Goal: Book appointment/travel/reservation

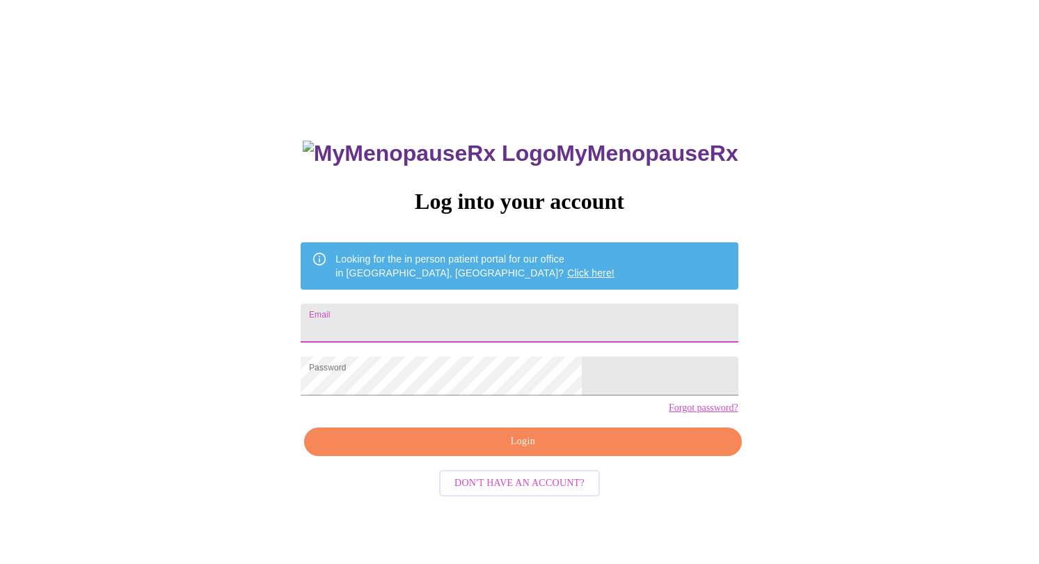
click at [518, 305] on input "Email" at bounding box center [519, 322] width 437 height 39
type input "[EMAIL_ADDRESS][DOMAIN_NAME]"
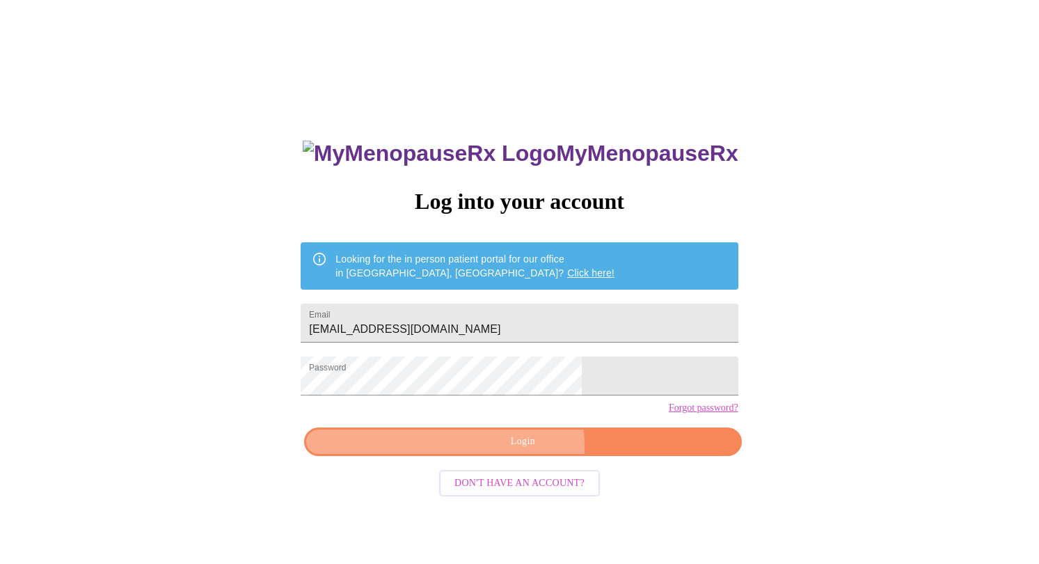
click at [479, 450] on span "Login" at bounding box center [522, 441] width 405 height 17
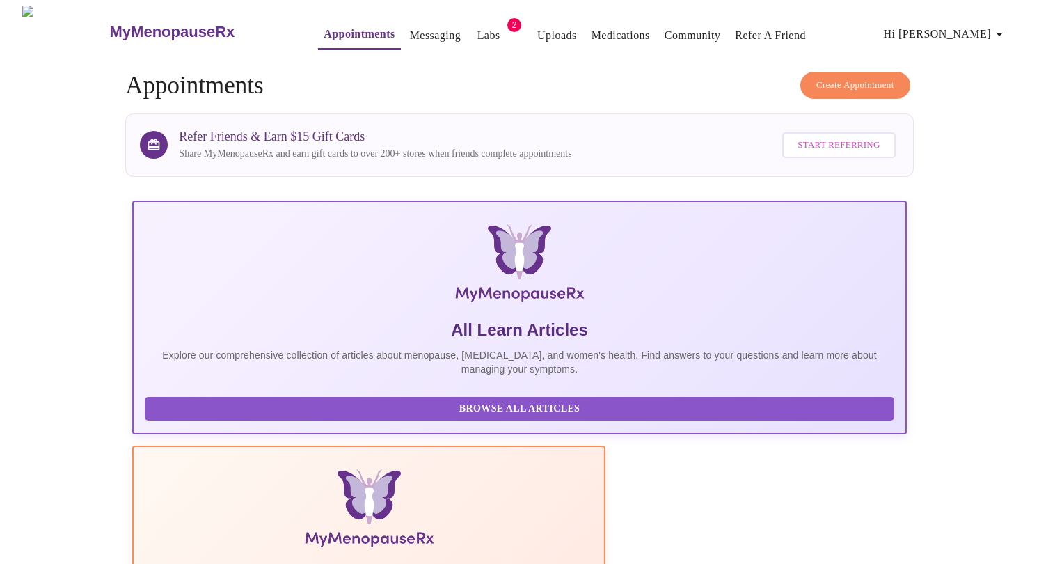
click at [410, 26] on link "Messaging" at bounding box center [435, 35] width 51 height 19
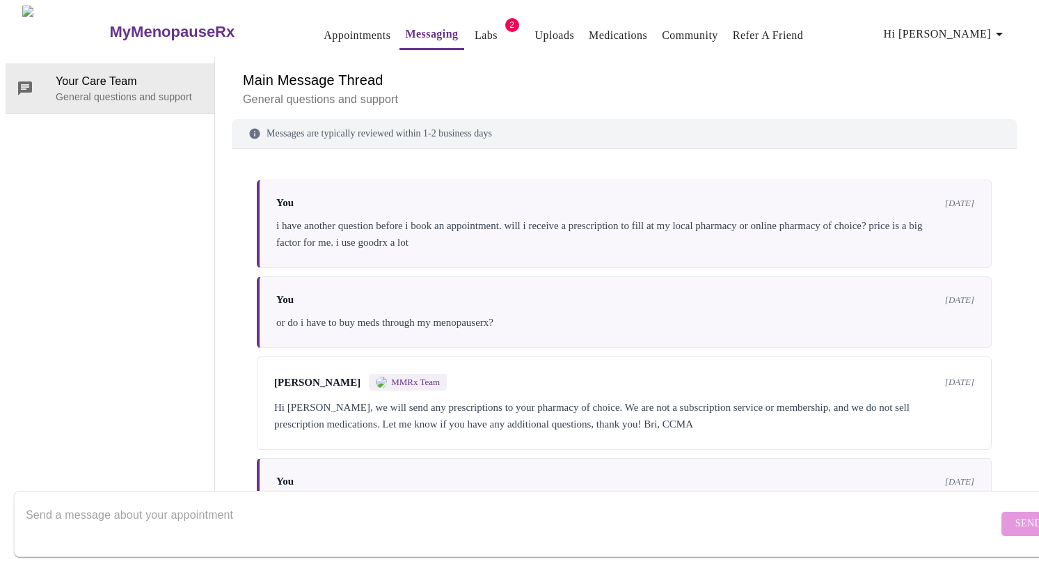
scroll to position [3521, 0]
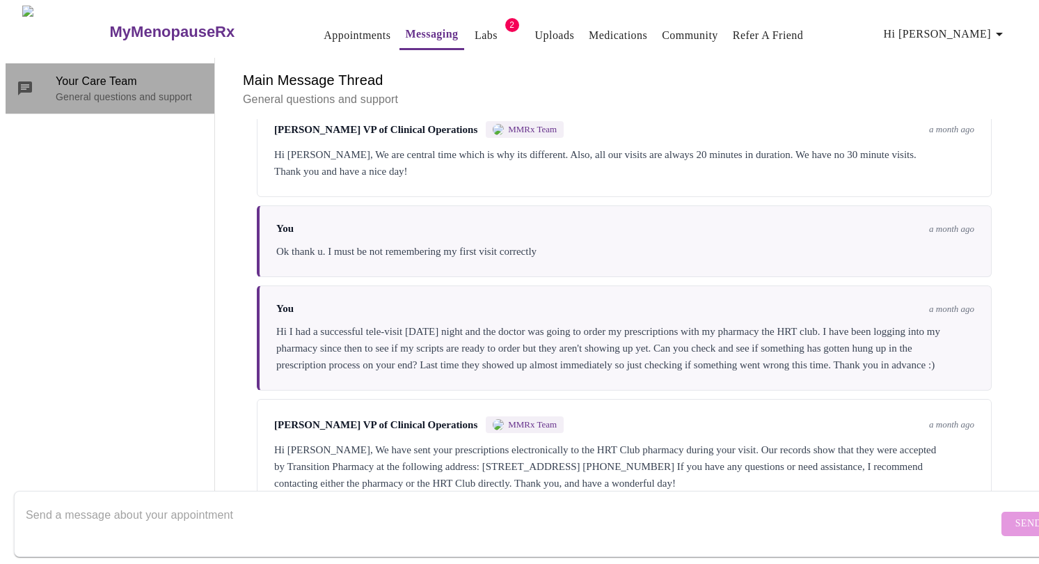
click at [26, 81] on icon at bounding box center [25, 88] width 14 height 14
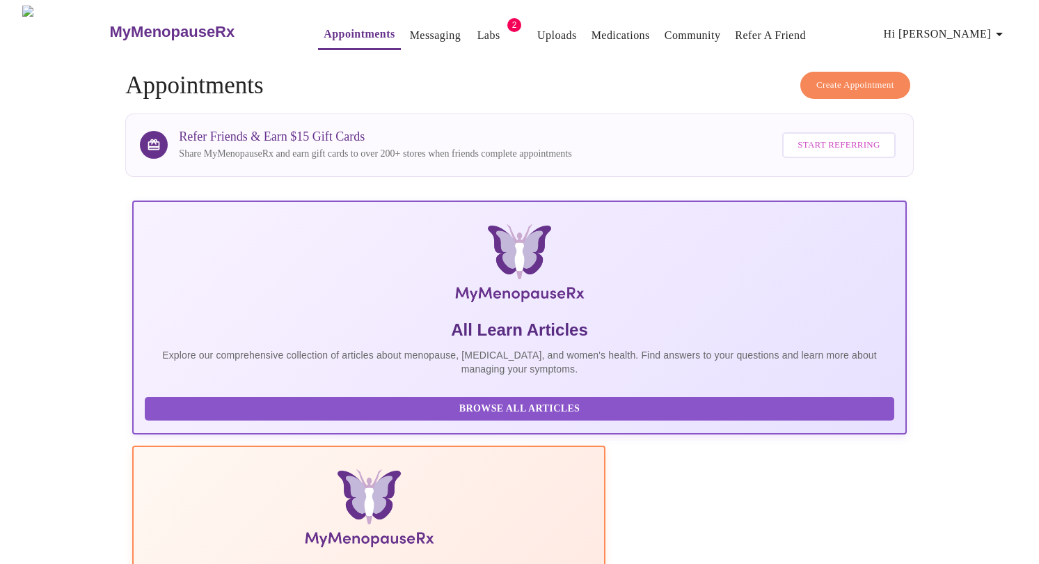
click at [966, 28] on span "Hi [PERSON_NAME]" at bounding box center [946, 33] width 124 height 19
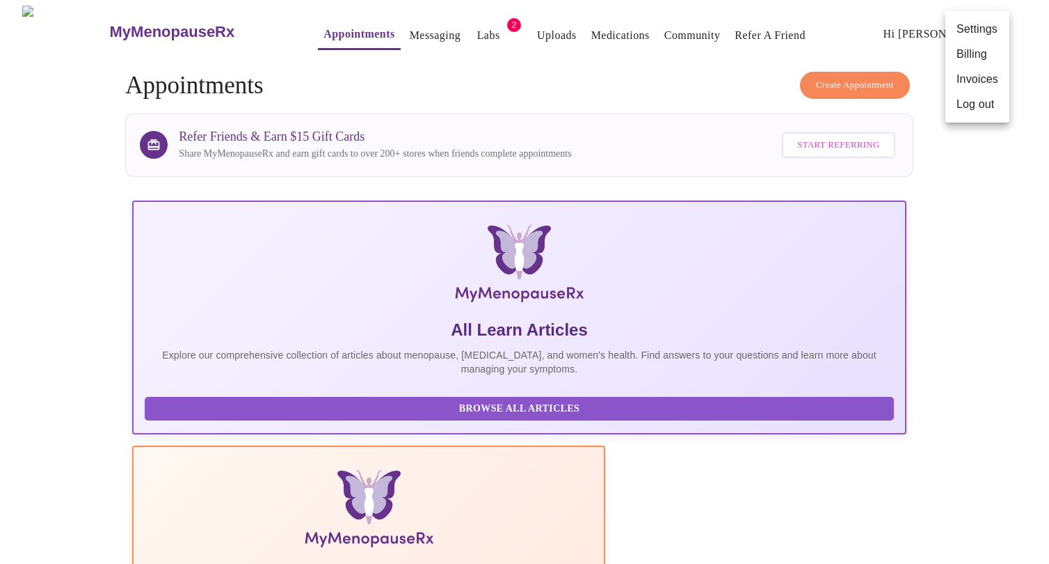
click at [456, 23] on div at bounding box center [524, 282] width 1049 height 564
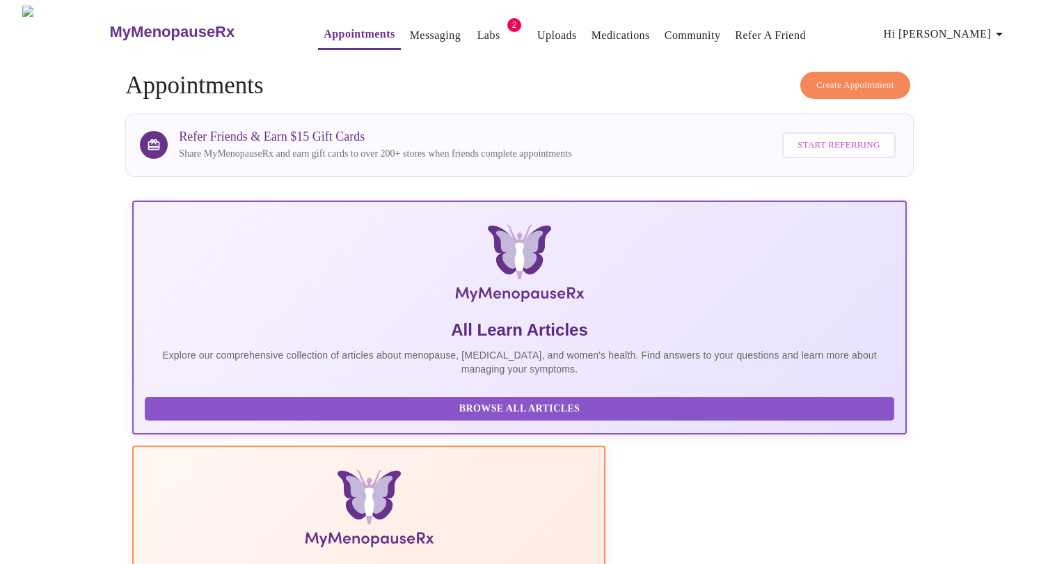
click at [477, 26] on link "Labs" at bounding box center [488, 35] width 23 height 19
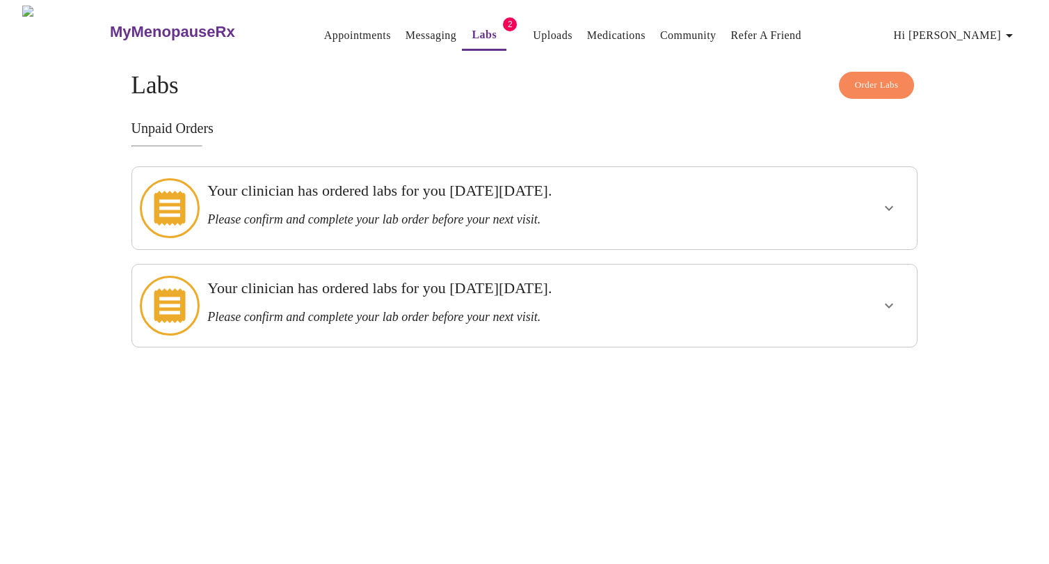
click at [169, 194] on icon at bounding box center [169, 208] width 31 height 35
click at [882, 202] on icon "show more" at bounding box center [889, 208] width 17 height 17
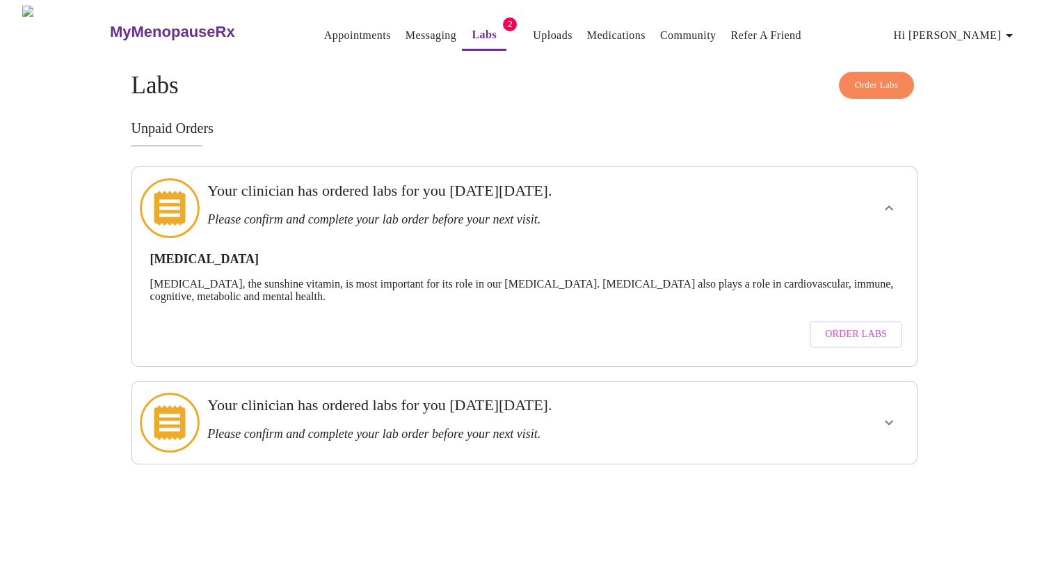
click at [894, 414] on icon "show more" at bounding box center [889, 422] width 17 height 17
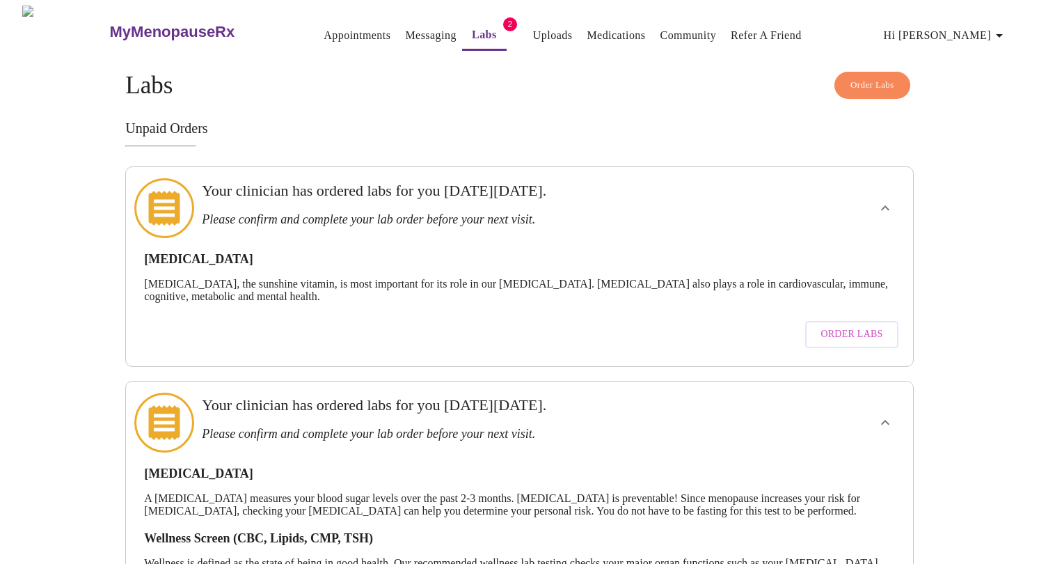
click at [324, 26] on link "Appointments" at bounding box center [357, 35] width 67 height 19
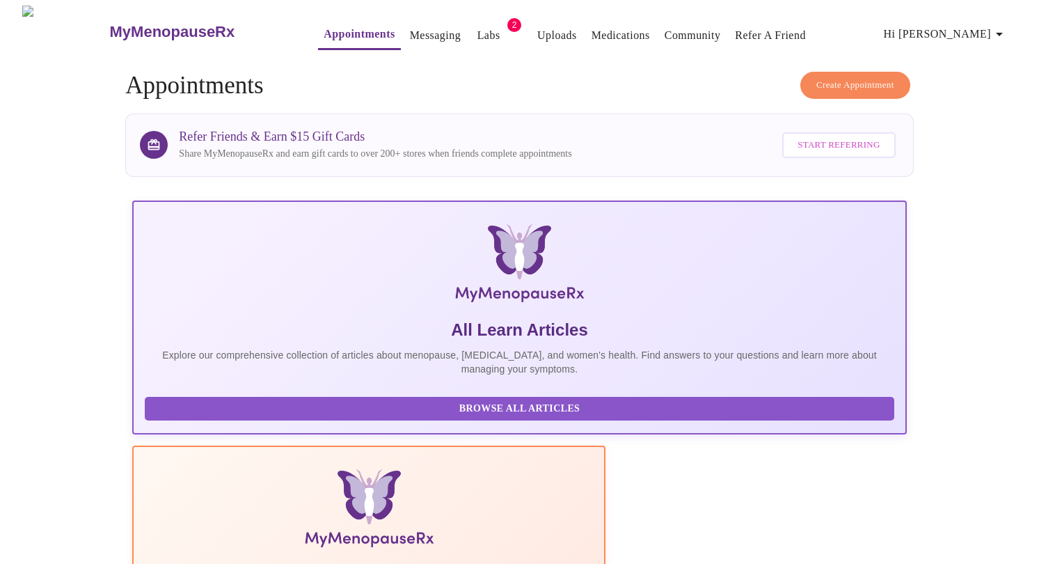
click at [871, 86] on span "Create Appointment" at bounding box center [855, 85] width 78 height 16
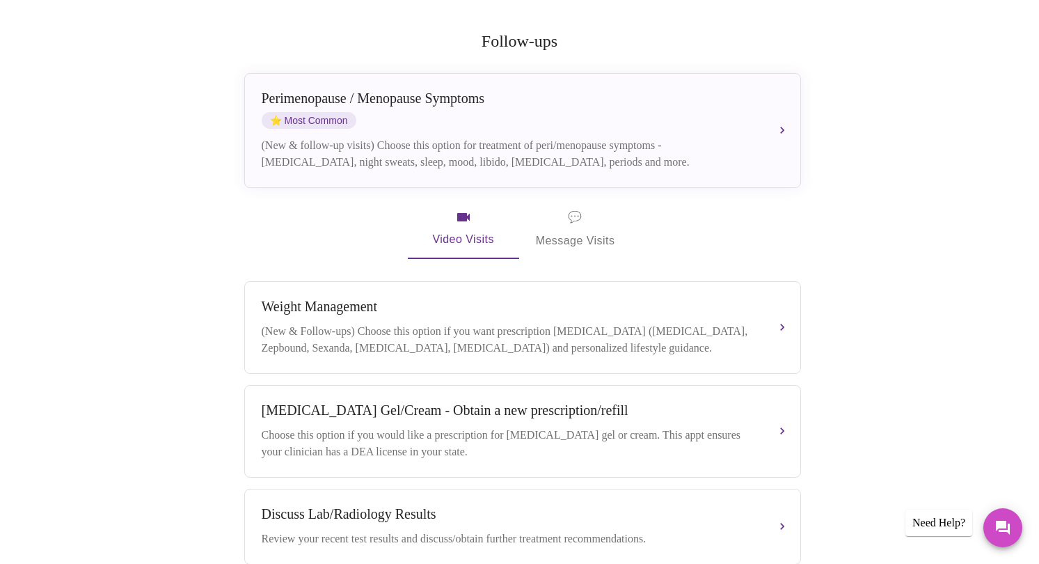
scroll to position [154, 0]
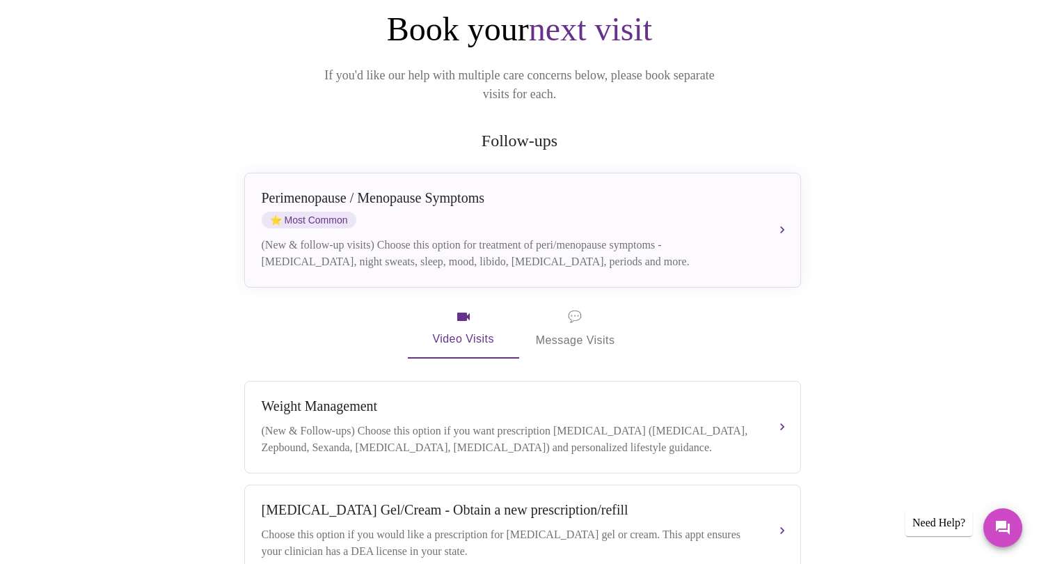
click at [469, 237] on div "(New & follow-up visits) Choose this option for treatment of peri/menopause sym…" at bounding box center [509, 253] width 494 height 33
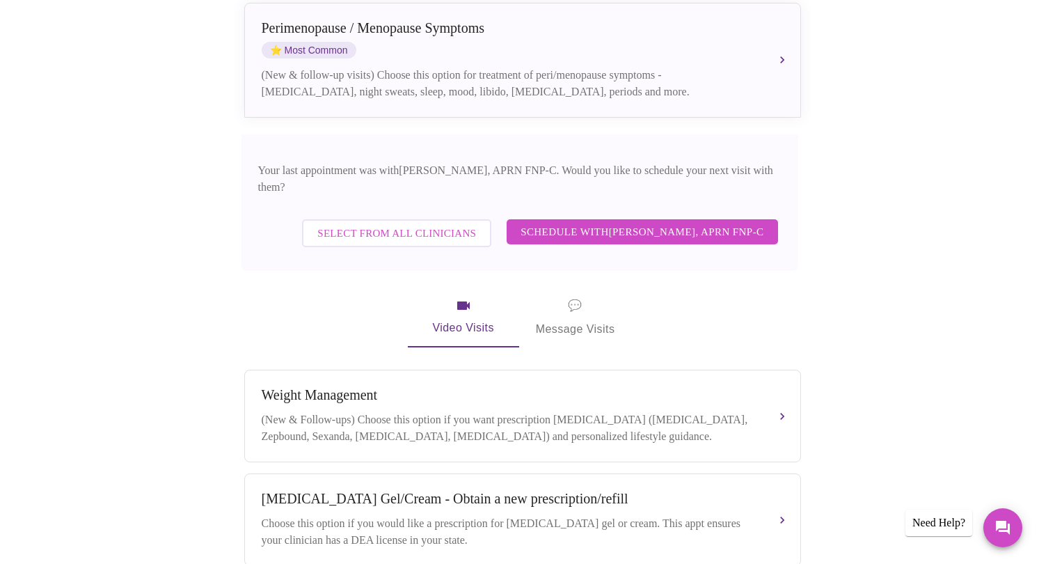
scroll to position [330, 0]
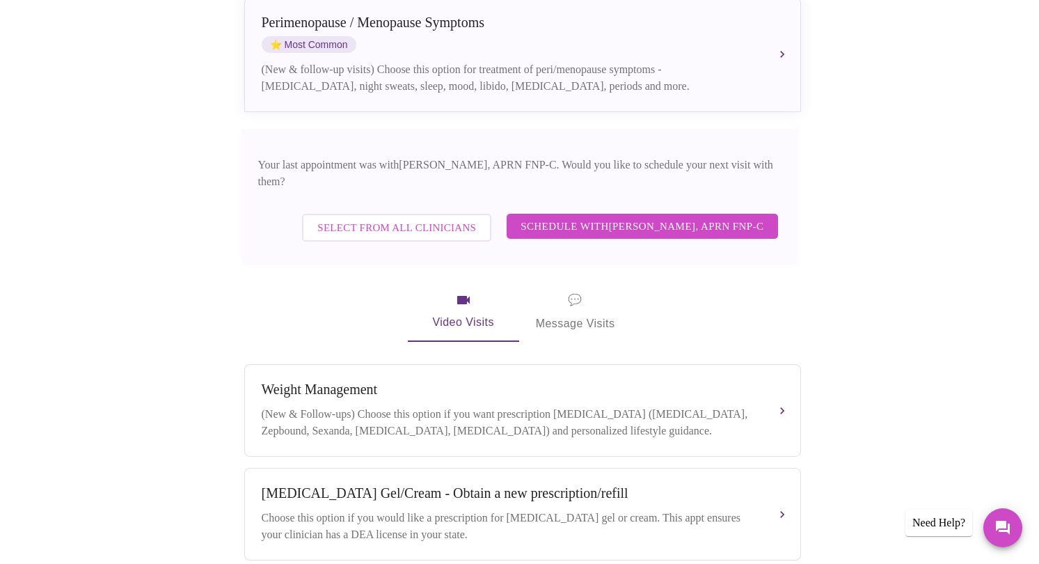
click at [460, 219] on span "Select from All Clinicians" at bounding box center [396, 228] width 159 height 18
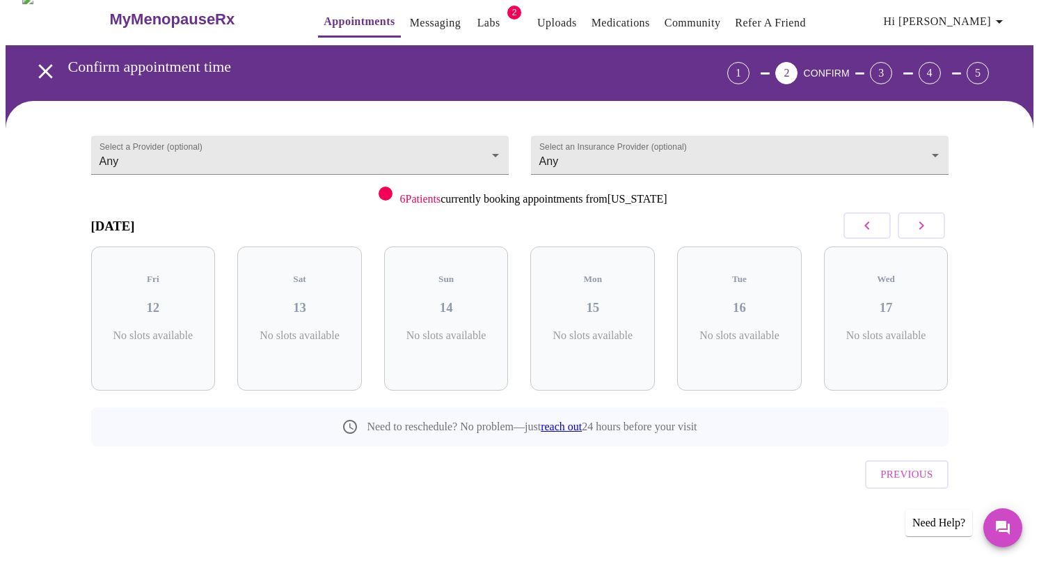
scroll to position [0, 0]
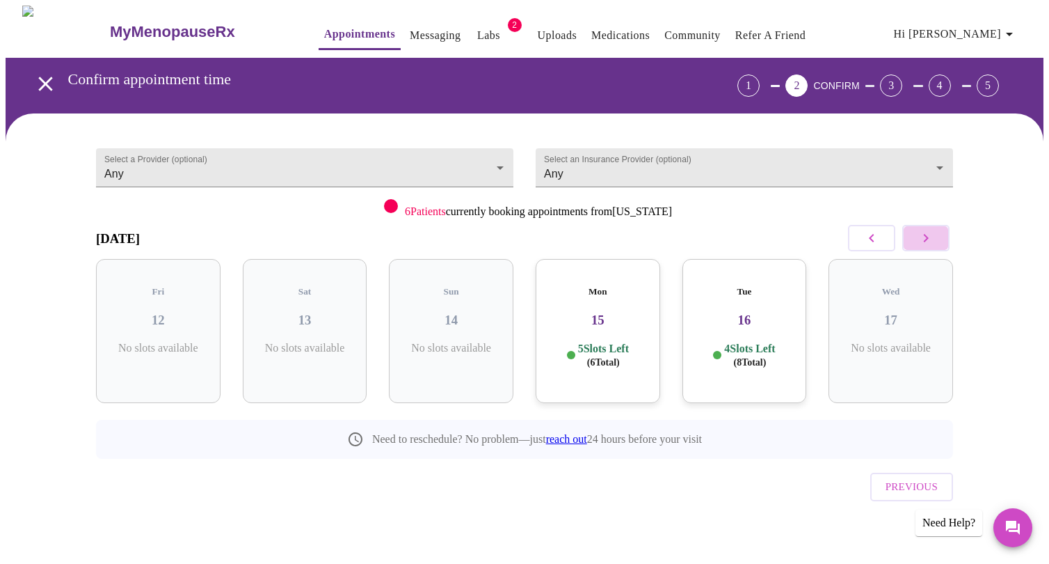
click at [914, 235] on button "button" at bounding box center [926, 238] width 47 height 26
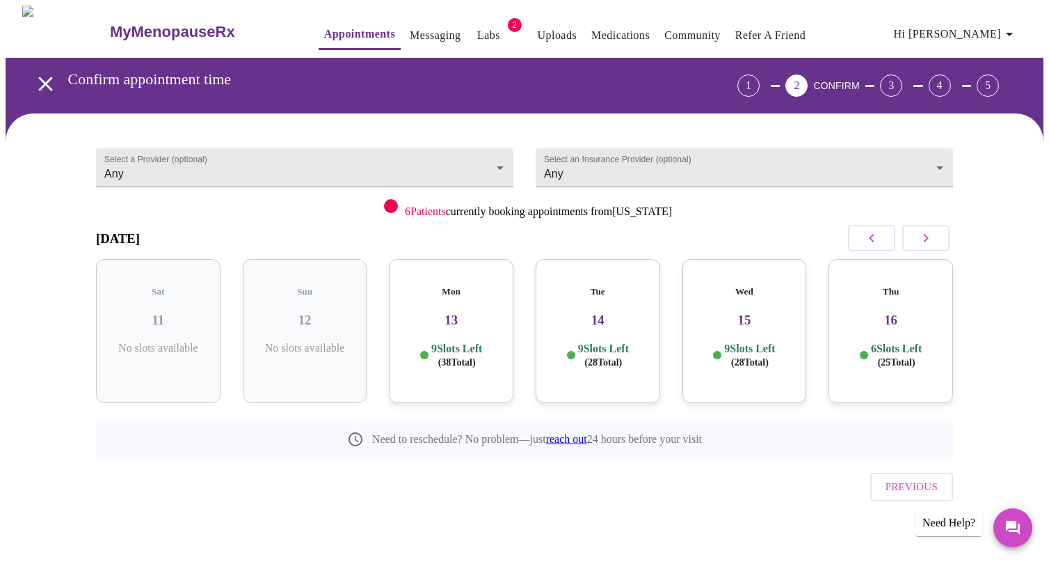
click at [736, 321] on div "Wed 15 9 Slots Left ( 28 Total)" at bounding box center [745, 331] width 125 height 144
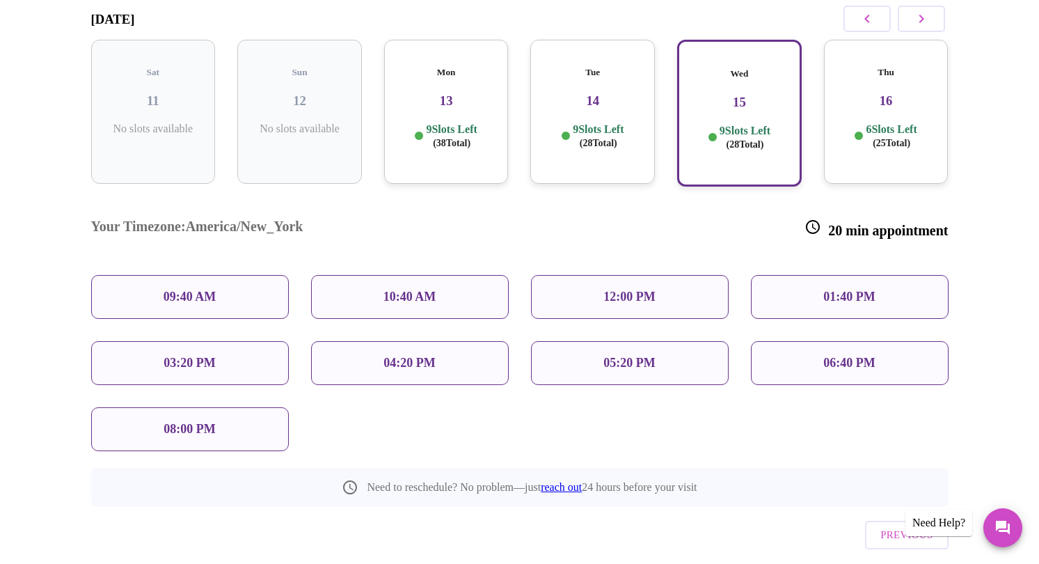
scroll to position [236, 0]
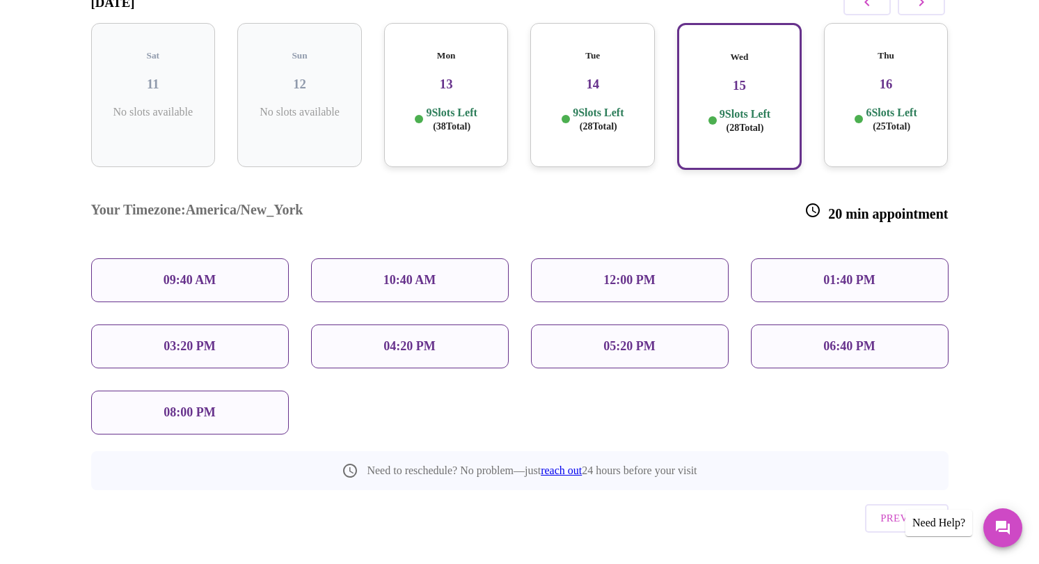
click at [238, 258] on div "09:40 AM" at bounding box center [190, 280] width 198 height 44
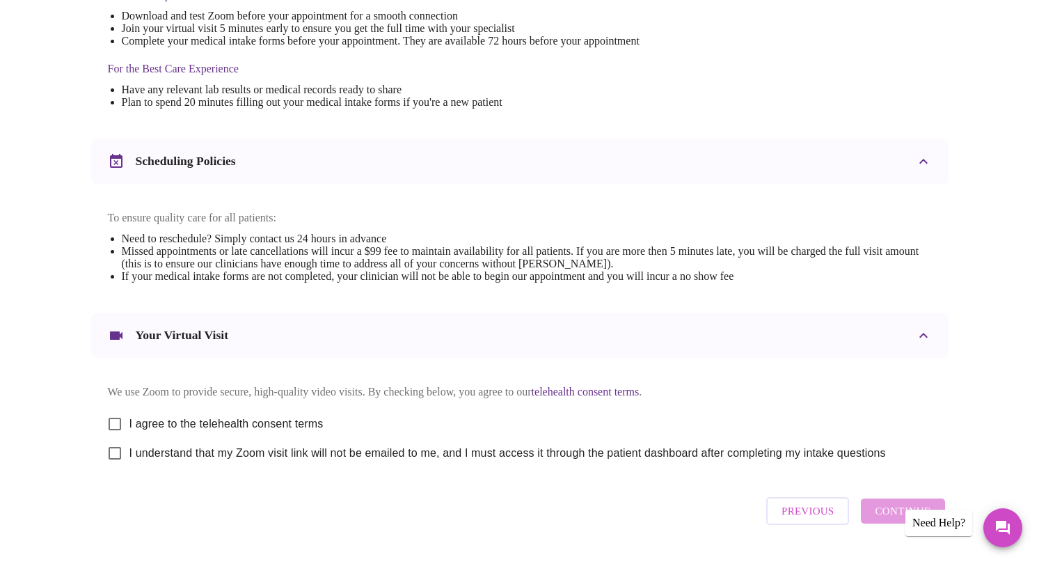
scroll to position [395, 0]
click at [113, 434] on input "I agree to the telehealth consent terms" at bounding box center [114, 422] width 29 height 29
checkbox input "true"
click at [112, 465] on input "I understand that my Zoom visit link will not be emailed to me, and I must acce…" at bounding box center [114, 452] width 29 height 29
checkbox input "true"
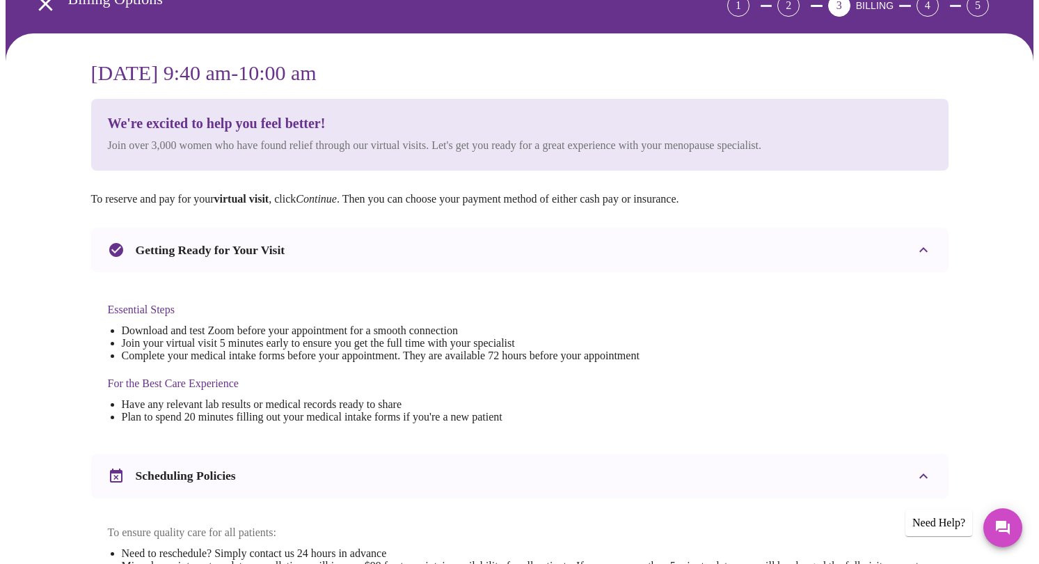
scroll to position [0, 0]
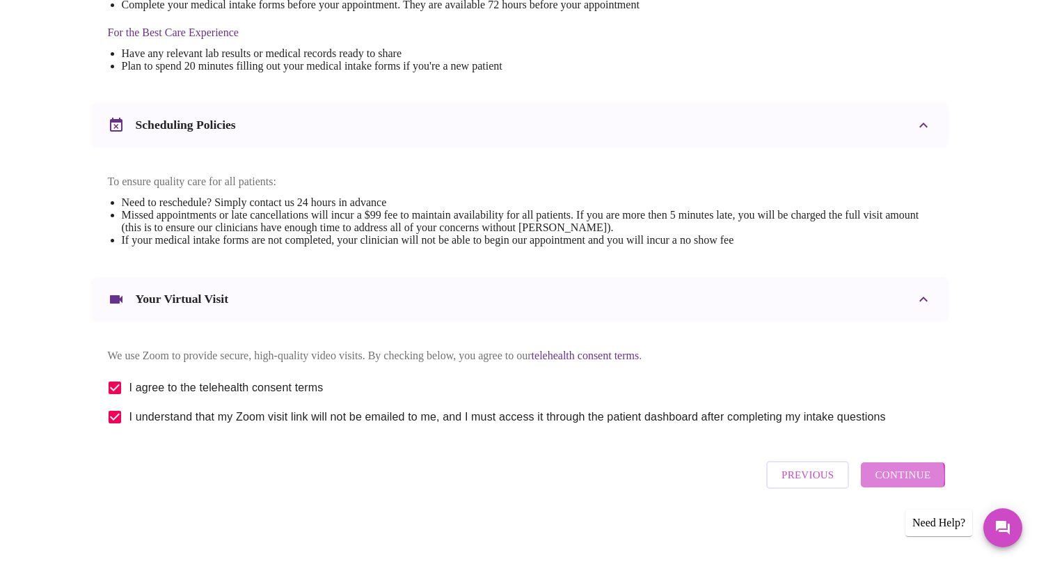
click at [893, 481] on span "Continue" at bounding box center [903, 475] width 56 height 18
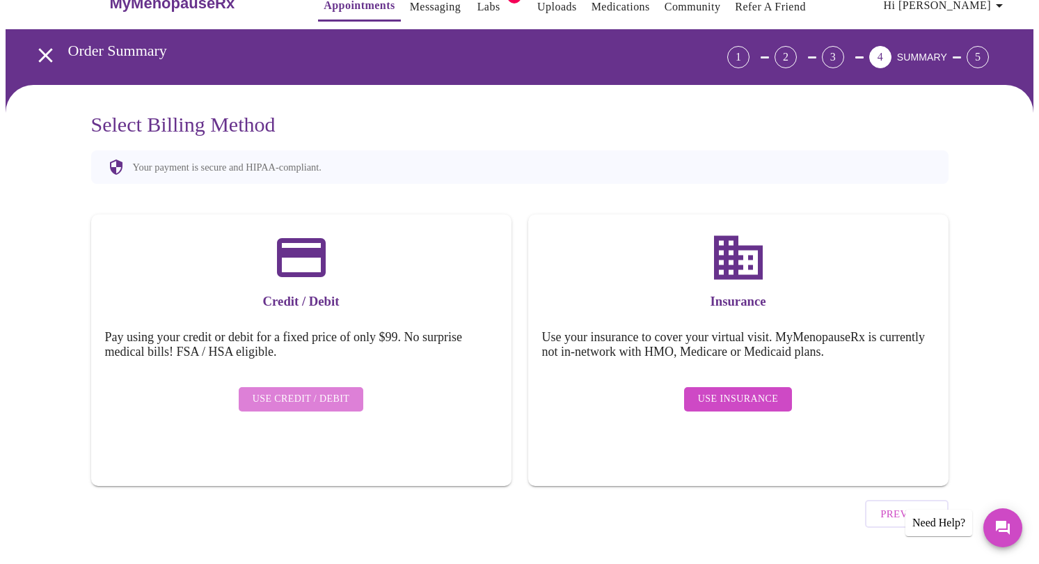
click at [316, 392] on span "Use Credit / Debit" at bounding box center [301, 398] width 97 height 17
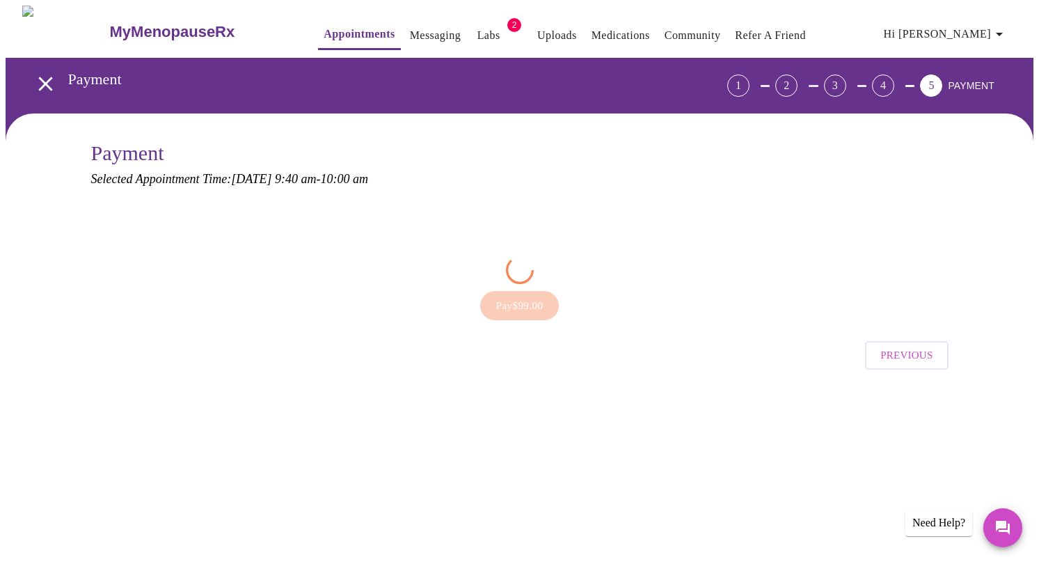
scroll to position [0, 0]
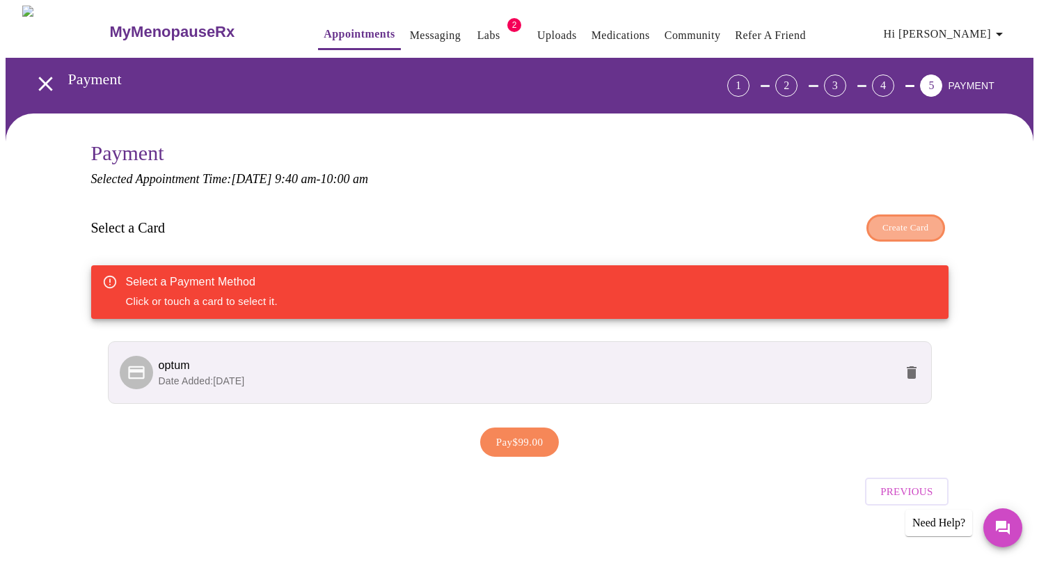
click at [892, 220] on span "Create Card" at bounding box center [905, 228] width 47 height 16
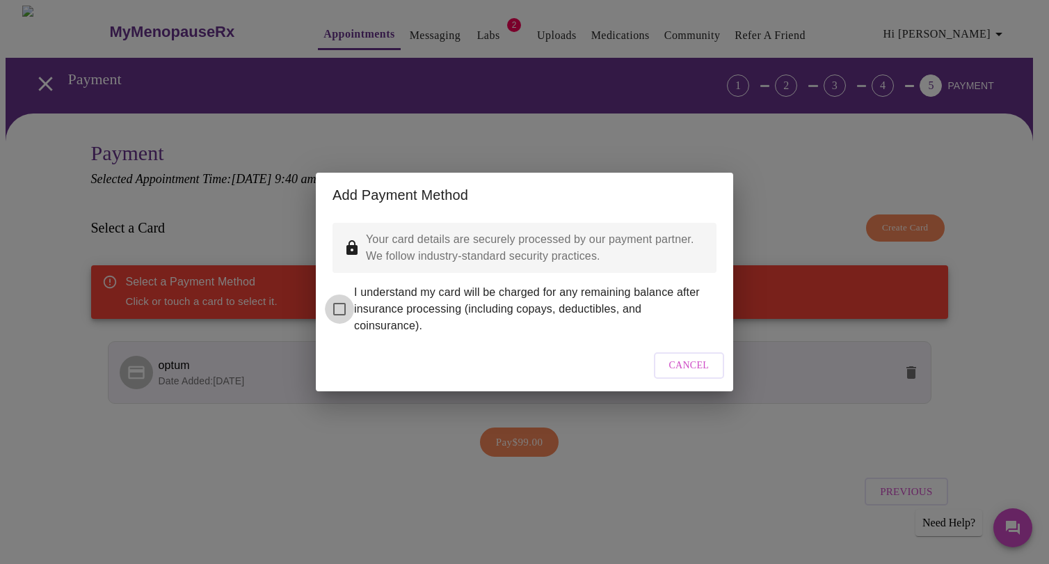
click at [335, 305] on input "I understand my card will be charged for any remaining balance after insurance …" at bounding box center [339, 308] width 29 height 29
checkbox input "true"
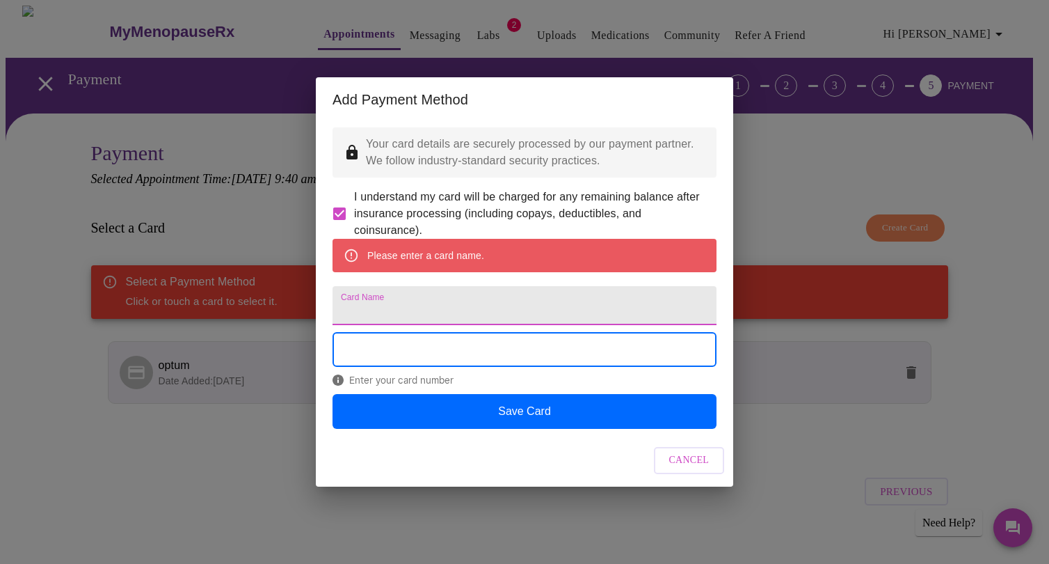
click at [364, 321] on input "Card Name" at bounding box center [525, 305] width 384 height 39
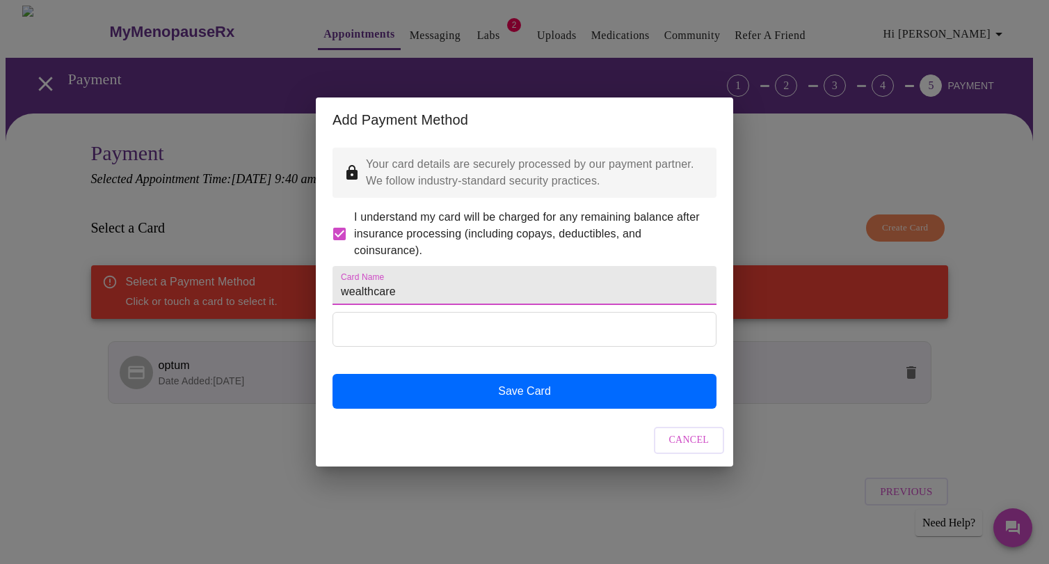
type input "wealthcare"
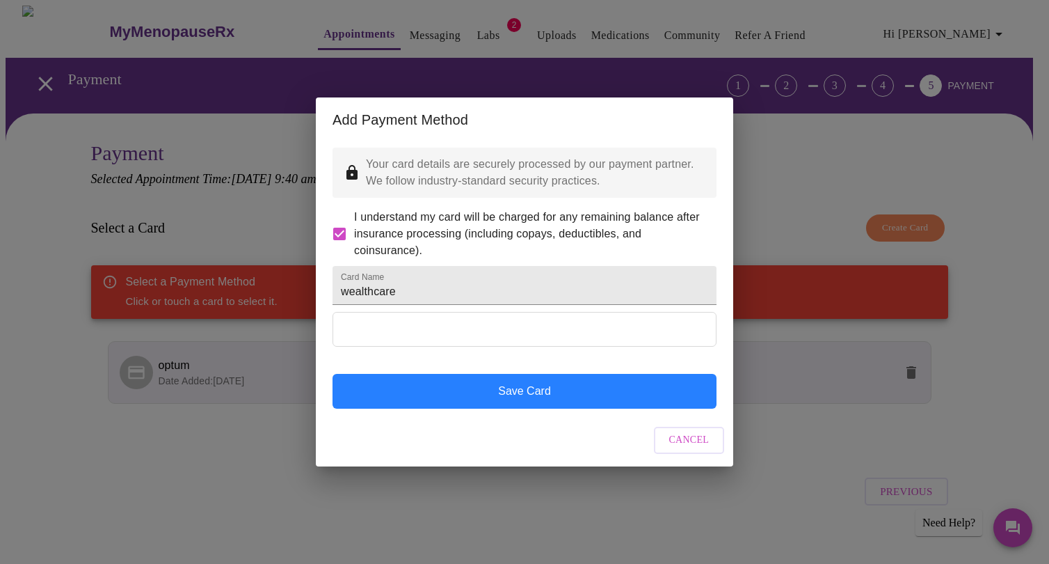
click at [539, 403] on button "Save Card" at bounding box center [525, 391] width 384 height 35
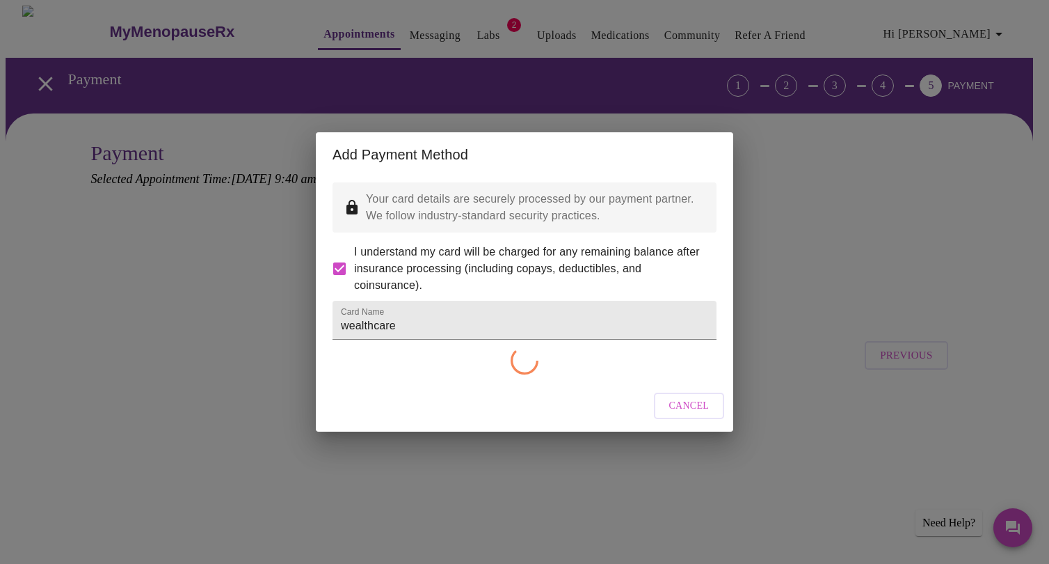
checkbox input "false"
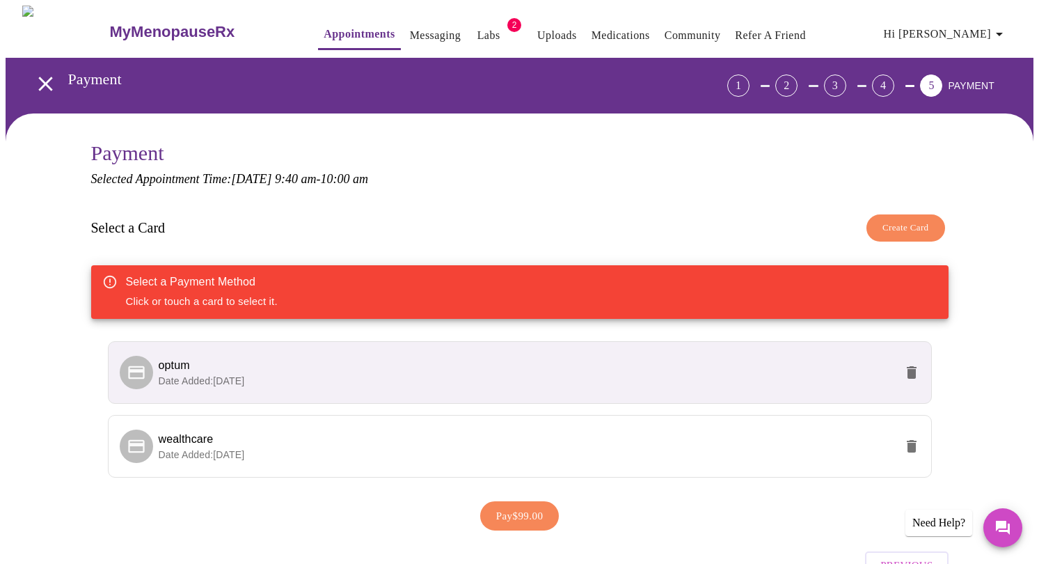
click at [478, 479] on ul "optum Date Added: [DATE] wealthcare Date Added: [DATE]" at bounding box center [520, 414] width 824 height 159
click at [486, 452] on p "Date Added: [DATE]" at bounding box center [527, 454] width 736 height 14
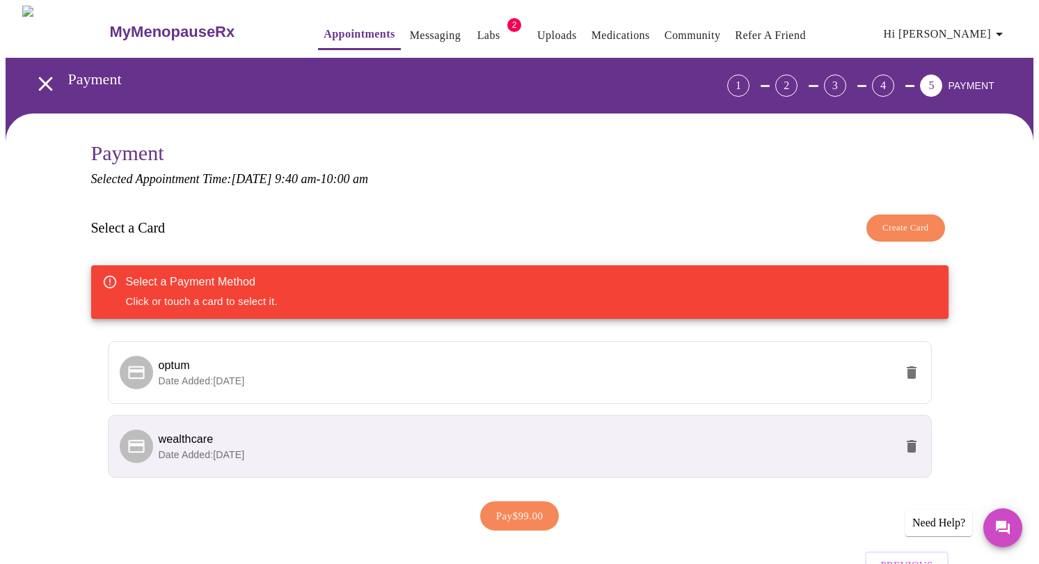
click at [145, 445] on icon at bounding box center [136, 445] width 19 height 19
click at [144, 445] on icon at bounding box center [136, 445] width 19 height 19
click at [514, 507] on span "Pay $99.00" at bounding box center [519, 516] width 47 height 18
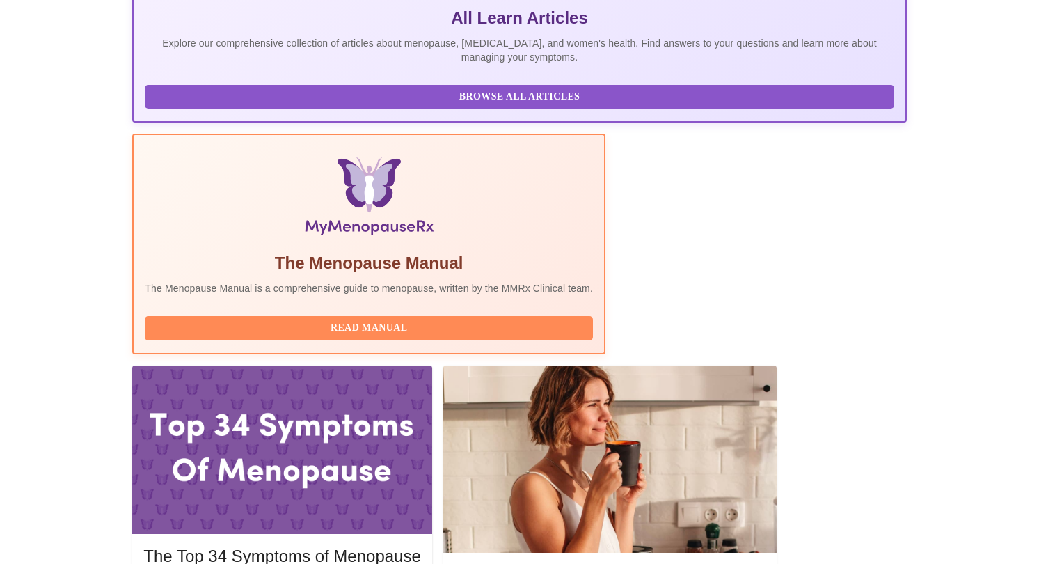
scroll to position [381, 0]
